Goal: Transaction & Acquisition: Purchase product/service

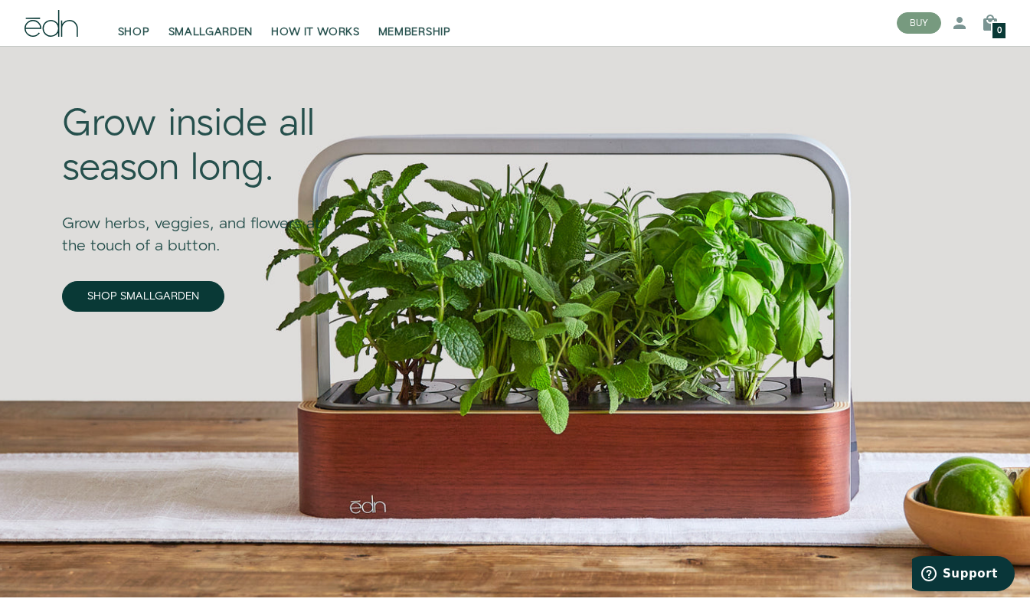
scroll to position [82, 0]
click at [159, 293] on link "SHOP SMALLGARDEN" at bounding box center [143, 296] width 162 height 31
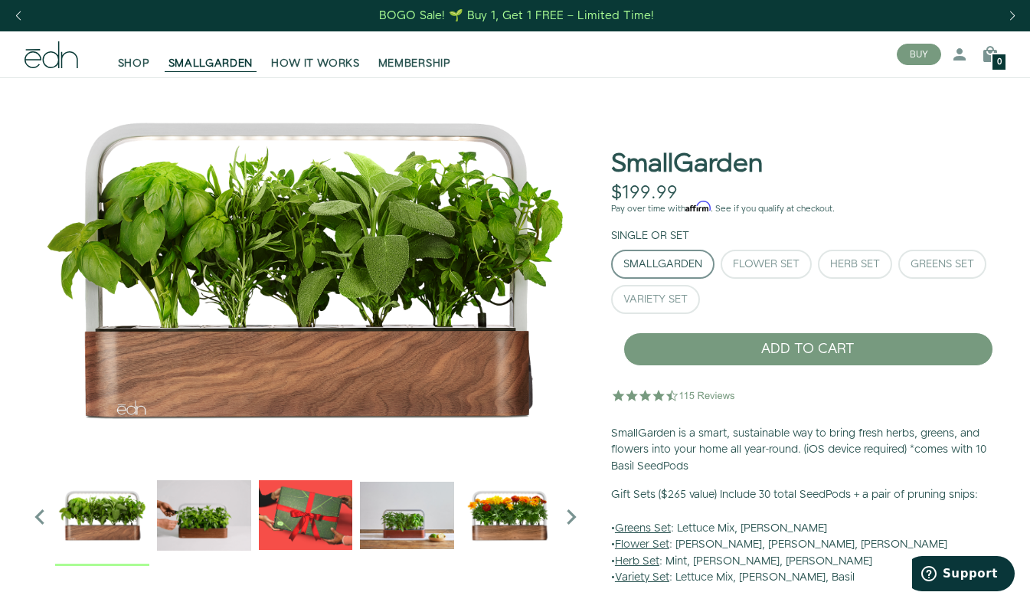
click at [859, 267] on div "Herb Set" at bounding box center [855, 264] width 50 height 11
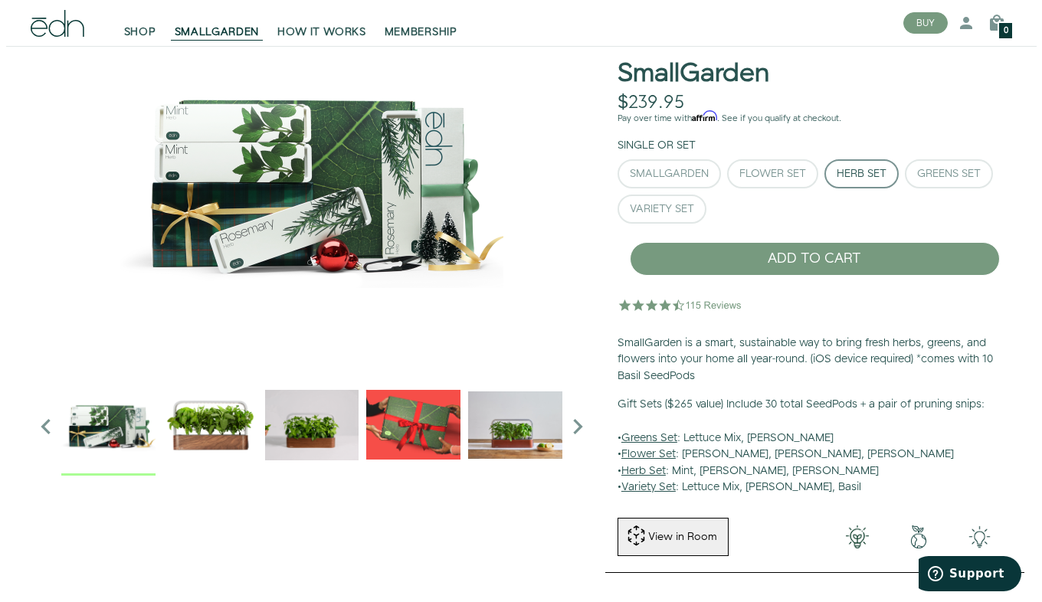
scroll to position [87, 0]
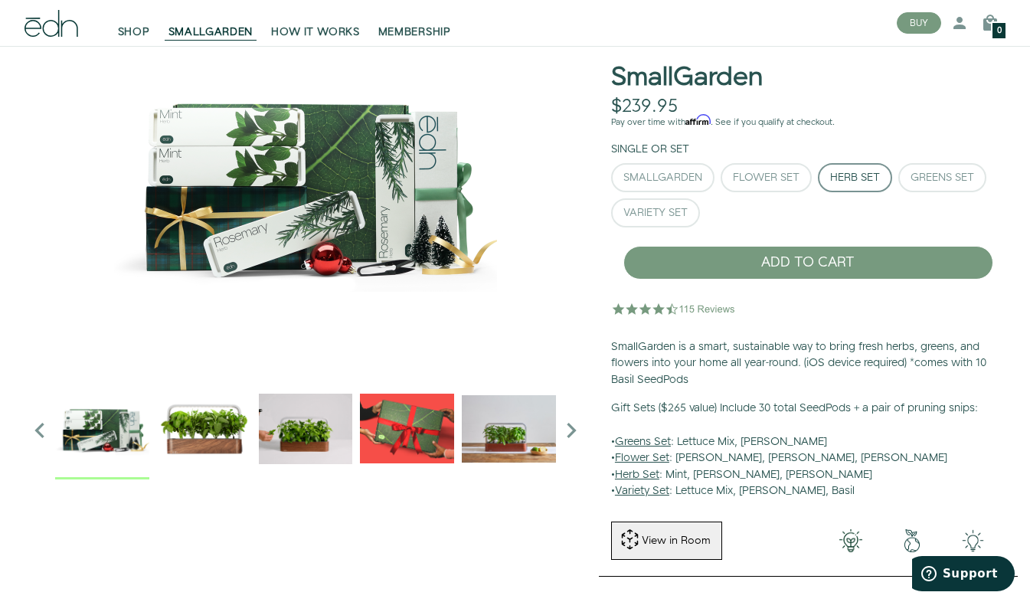
click at [673, 184] on button "SmallGarden" at bounding box center [662, 177] width 103 height 29
